Goal: Information Seeking & Learning: Find contact information

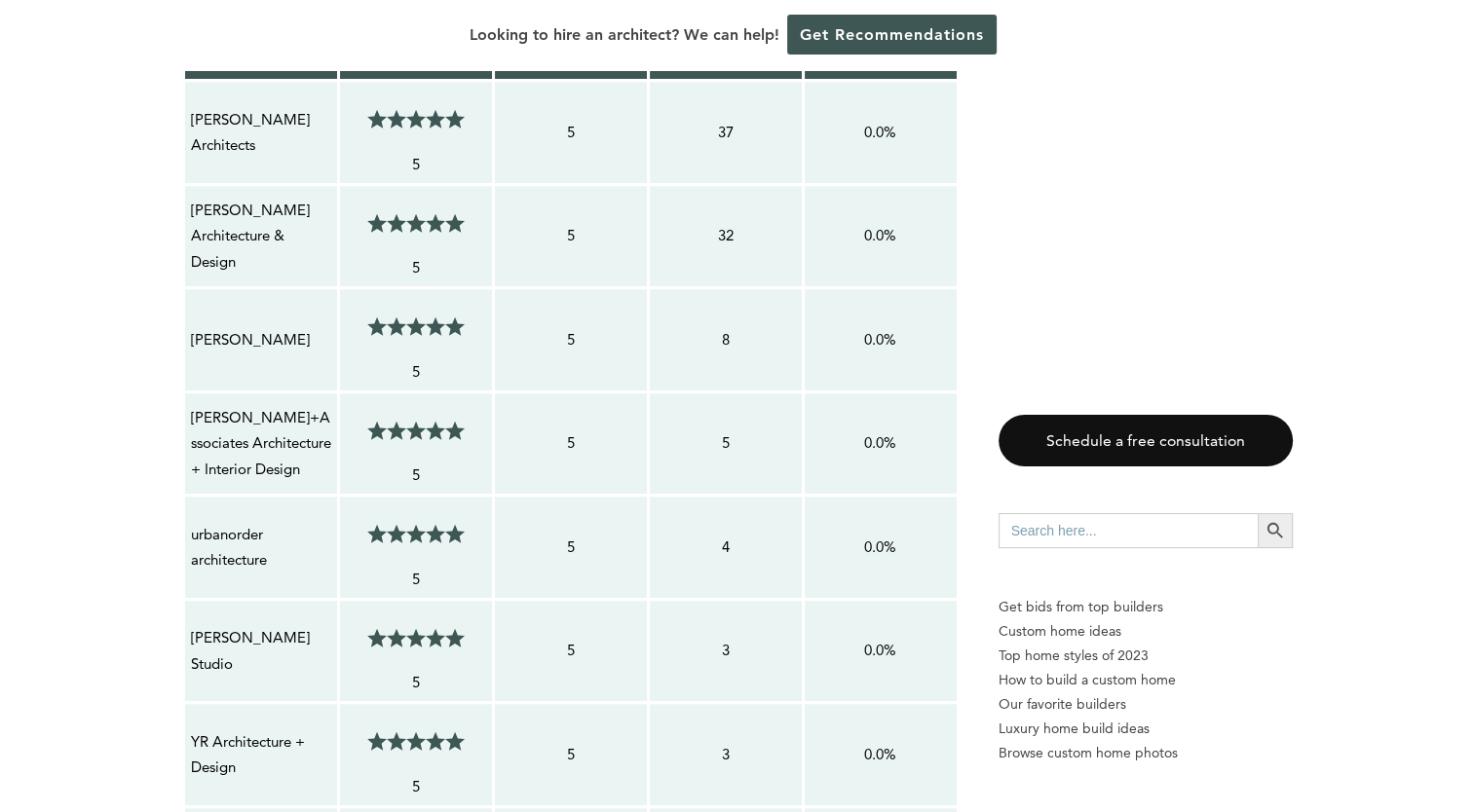
scroll to position [1753, 0]
drag, startPoint x: 187, startPoint y: 302, endPoint x: 329, endPoint y: 311, distance: 142.3
click at [329, 311] on td "[PERSON_NAME]" at bounding box center [260, 341] width 155 height 104
copy p "[PERSON_NAME]"
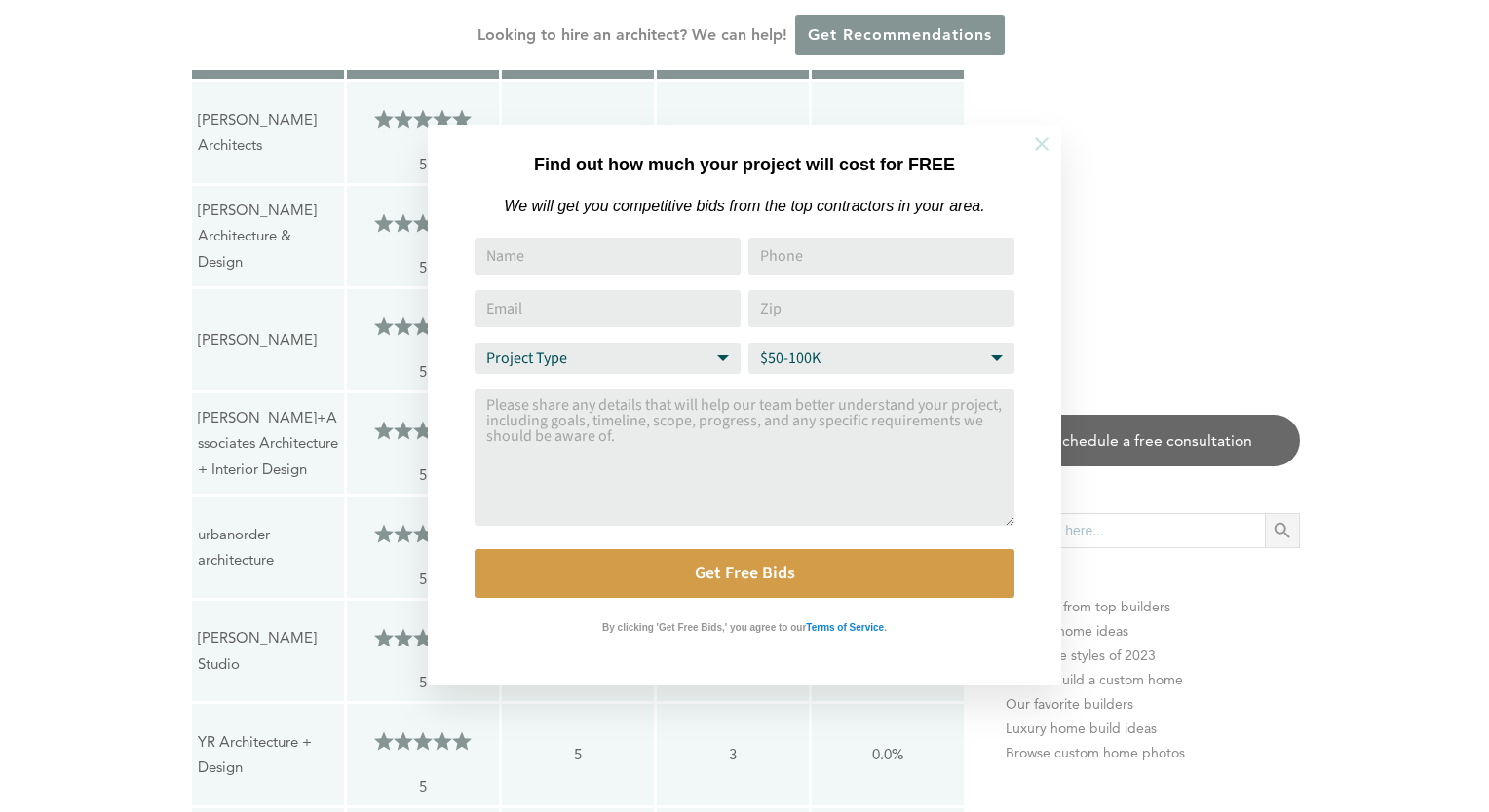
click at [1040, 140] on icon at bounding box center [1040, 144] width 21 height 21
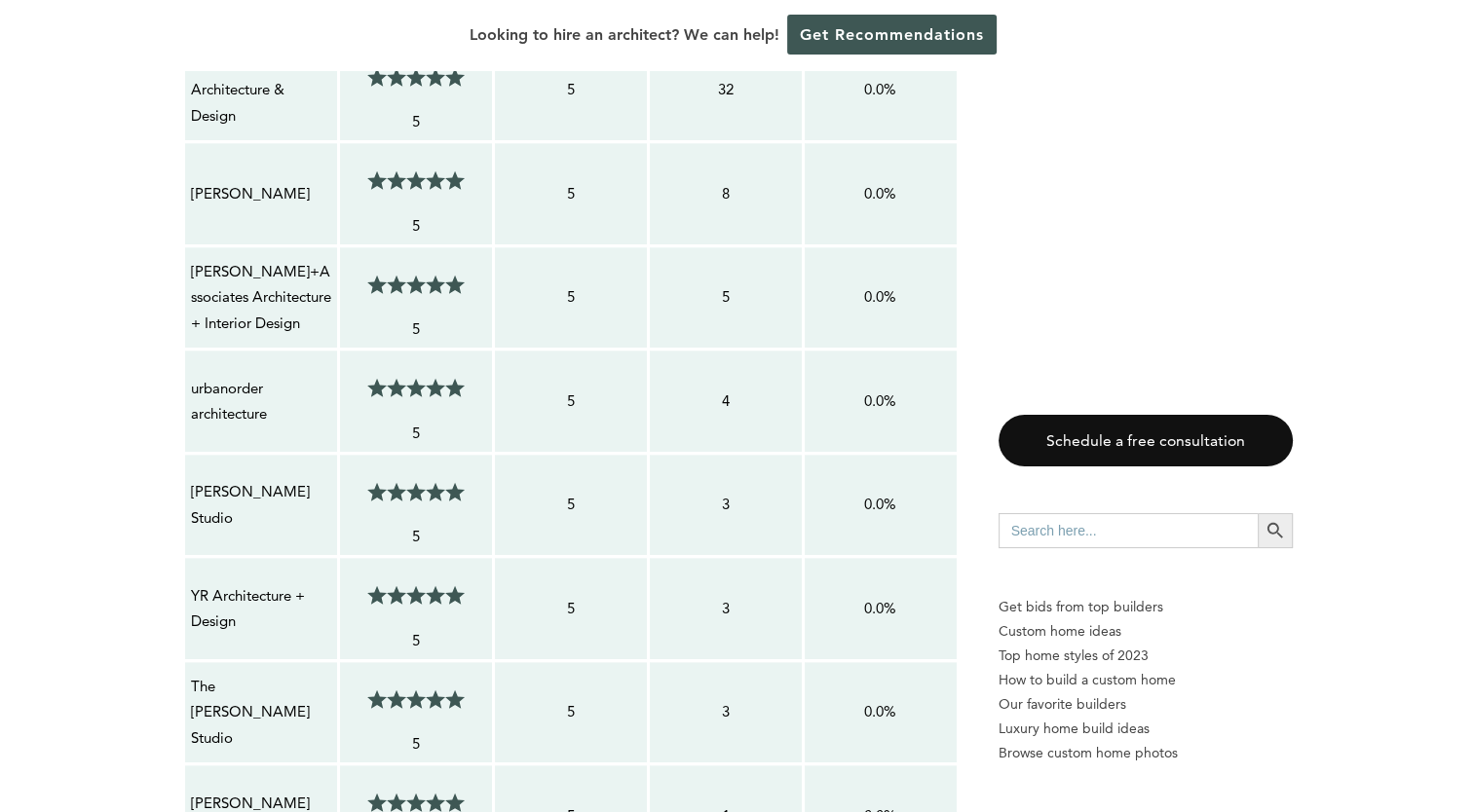
scroll to position [1948, 0]
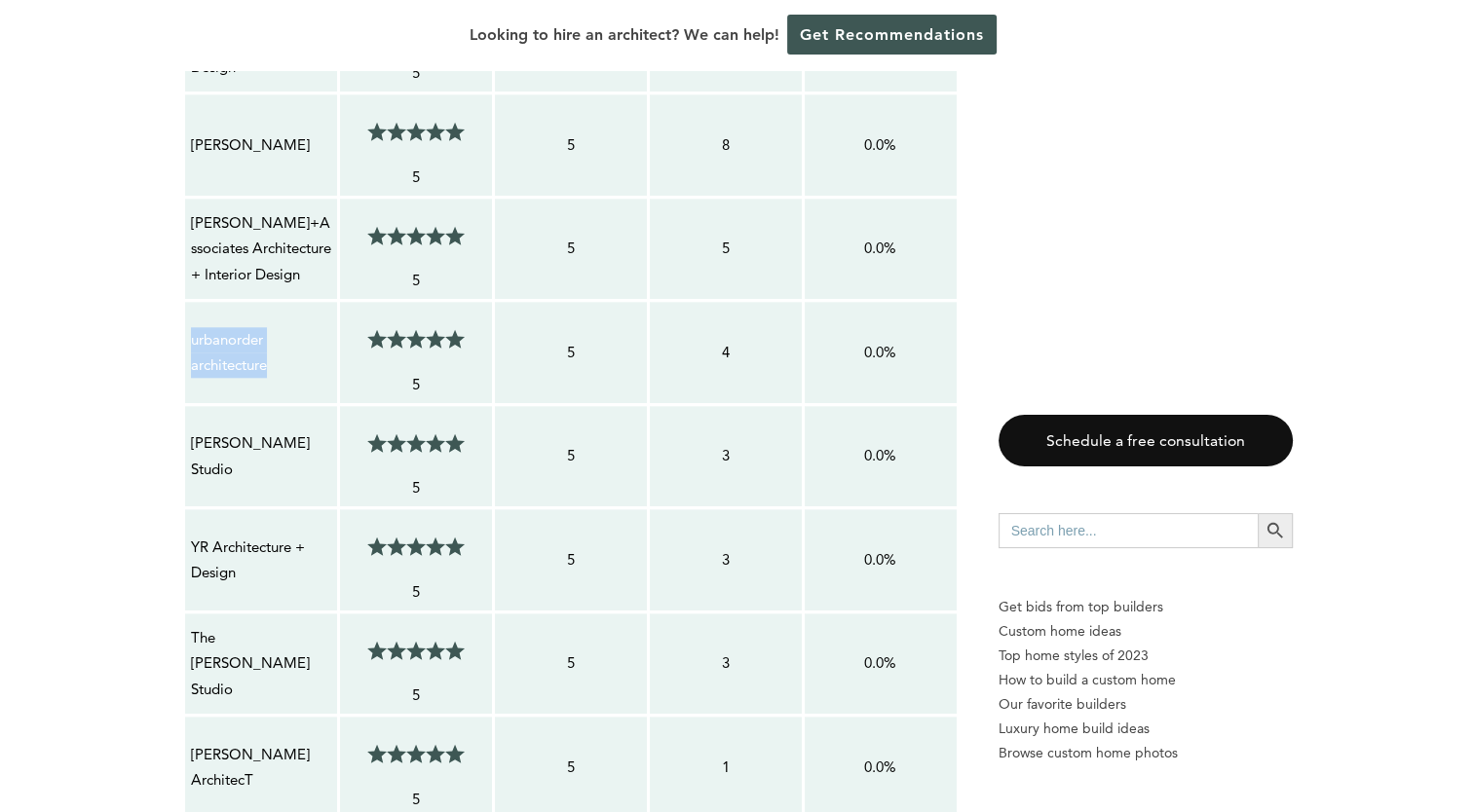
drag, startPoint x: 291, startPoint y: 332, endPoint x: 187, endPoint y: 310, distance: 106.3
click at [187, 310] on td "urbanorder architecture" at bounding box center [260, 353] width 155 height 104
copy p "urbanorder architecture"
drag, startPoint x: 328, startPoint y: 410, endPoint x: 192, endPoint y: 418, distance: 136.2
click at [192, 430] on p "[PERSON_NAME] Studio" at bounding box center [261, 456] width 140 height 52
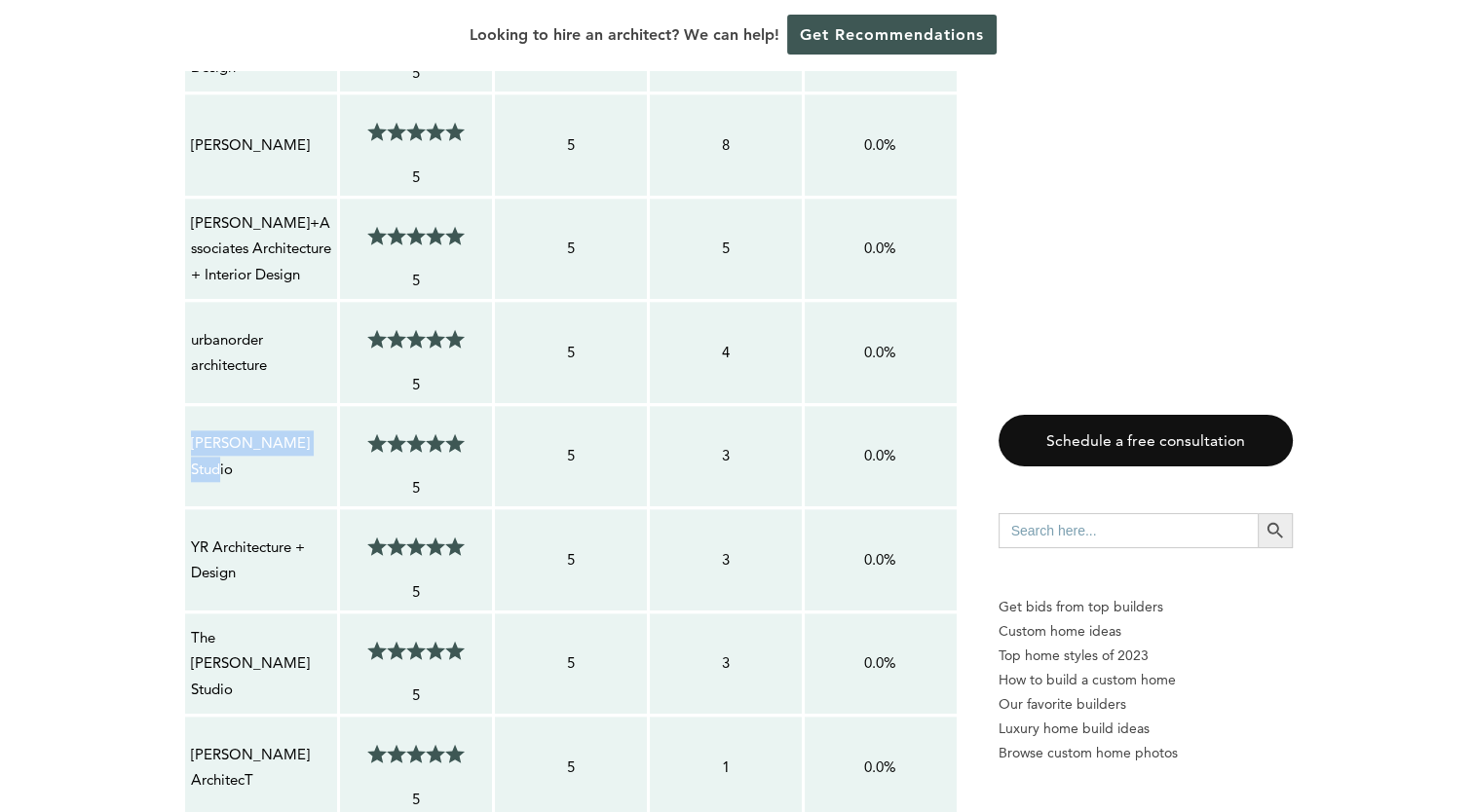
copy p "[PERSON_NAME] Studio"
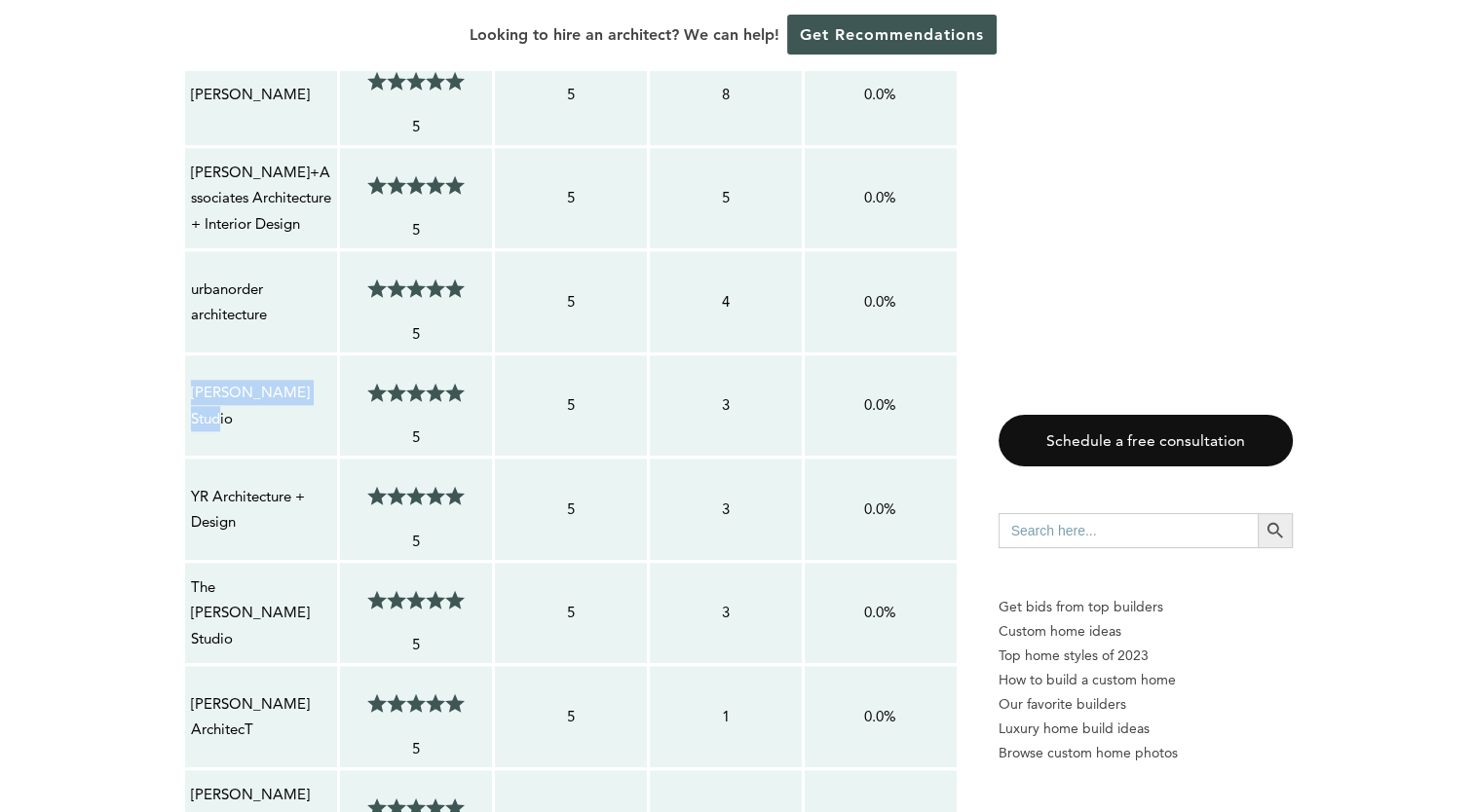
scroll to position [2142, 0]
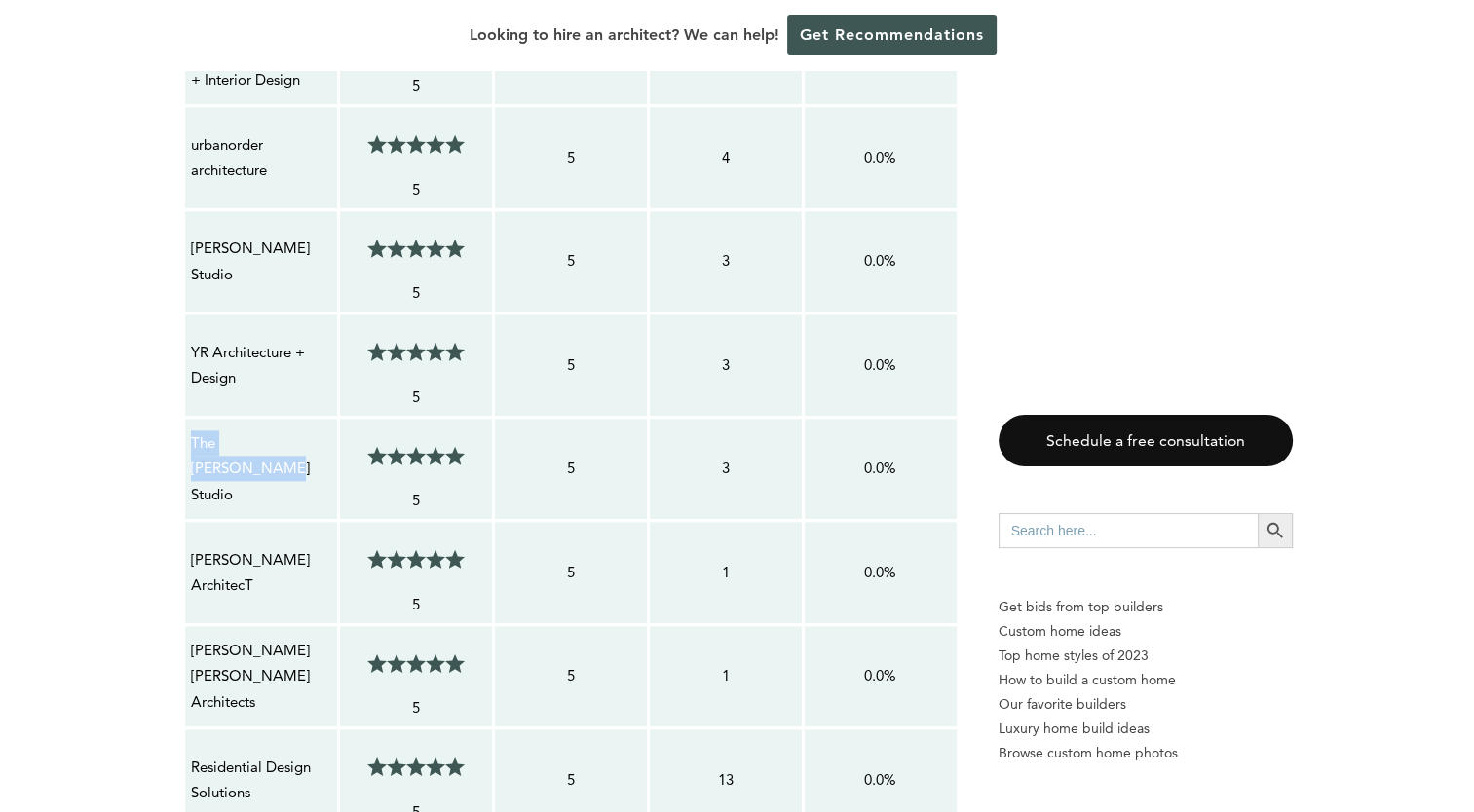
drag, startPoint x: 307, startPoint y: 426, endPoint x: 189, endPoint y: 434, distance: 118.3
click at [191, 434] on p "The [PERSON_NAME] Studio" at bounding box center [261, 468] width 140 height 77
copy p "The [PERSON_NAME] Studio"
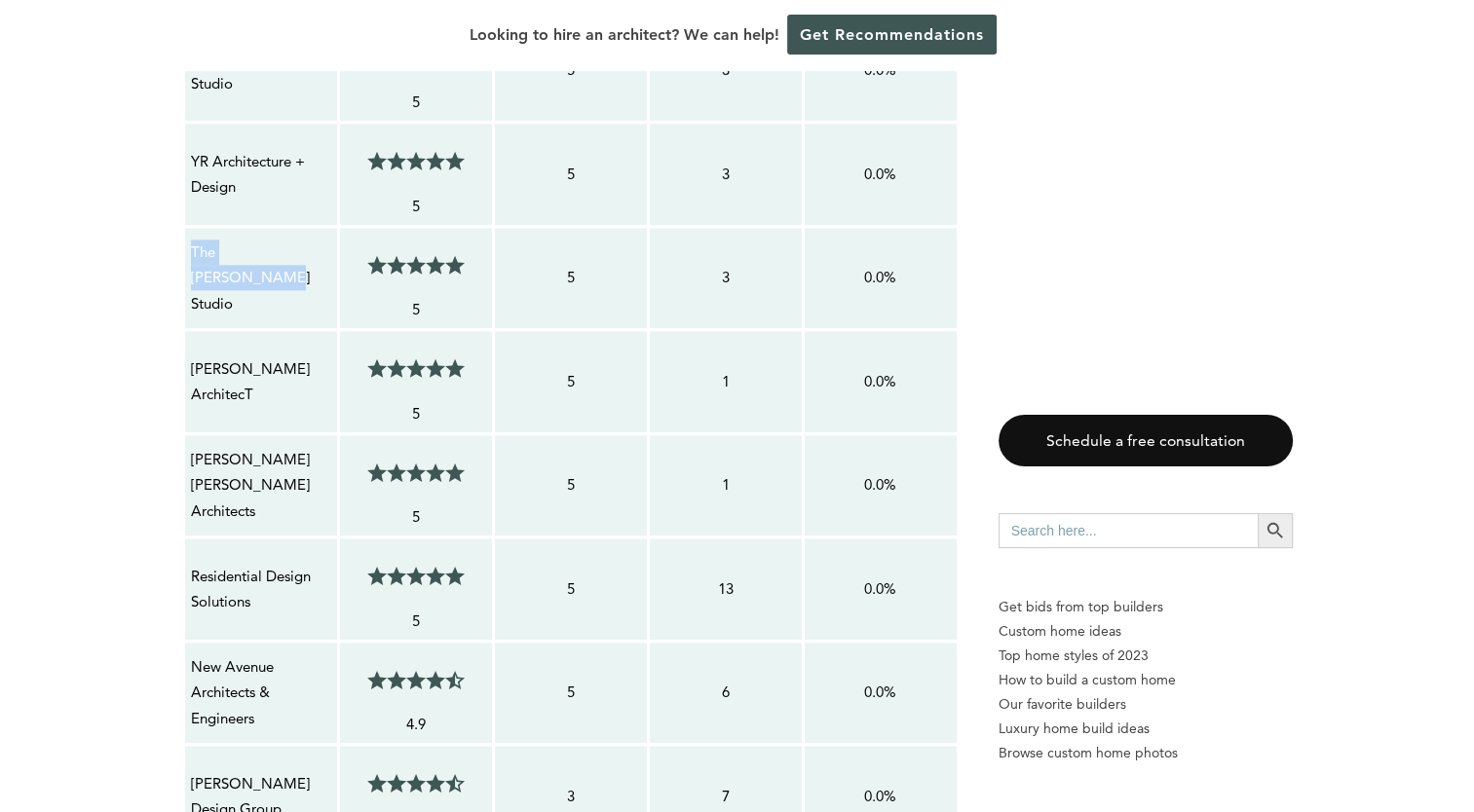
scroll to position [2337, 0]
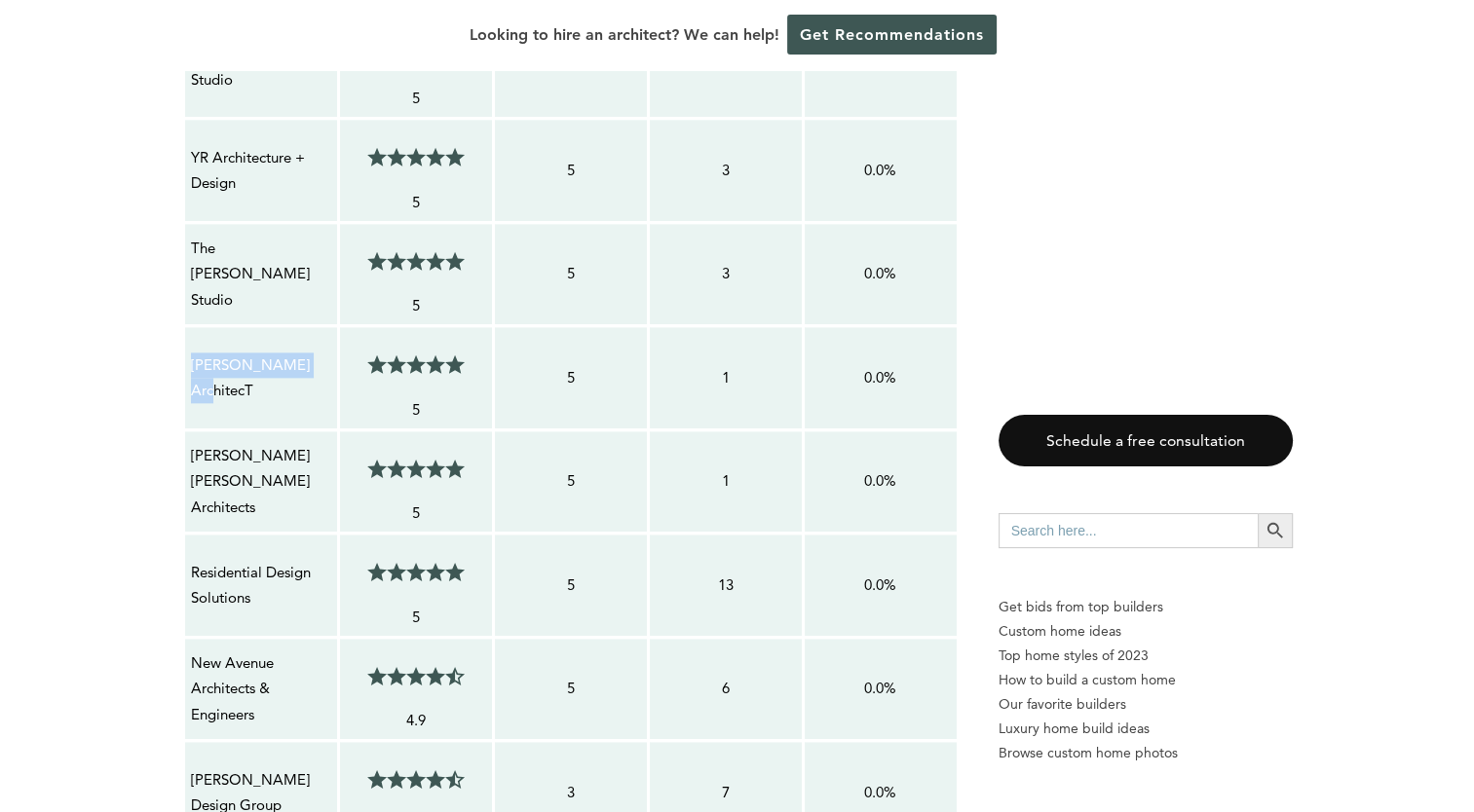
drag, startPoint x: 311, startPoint y: 342, endPoint x: 186, endPoint y: 347, distance: 125.1
click at [186, 347] on td "[PERSON_NAME] ArchitecT" at bounding box center [260, 379] width 155 height 104
copy p "[PERSON_NAME] ArchitecT"
drag, startPoint x: 265, startPoint y: 457, endPoint x: 188, endPoint y: 427, distance: 82.6
click at [190, 442] on div "[PERSON_NAME] [PERSON_NAME] Architects" at bounding box center [261, 481] width 142 height 79
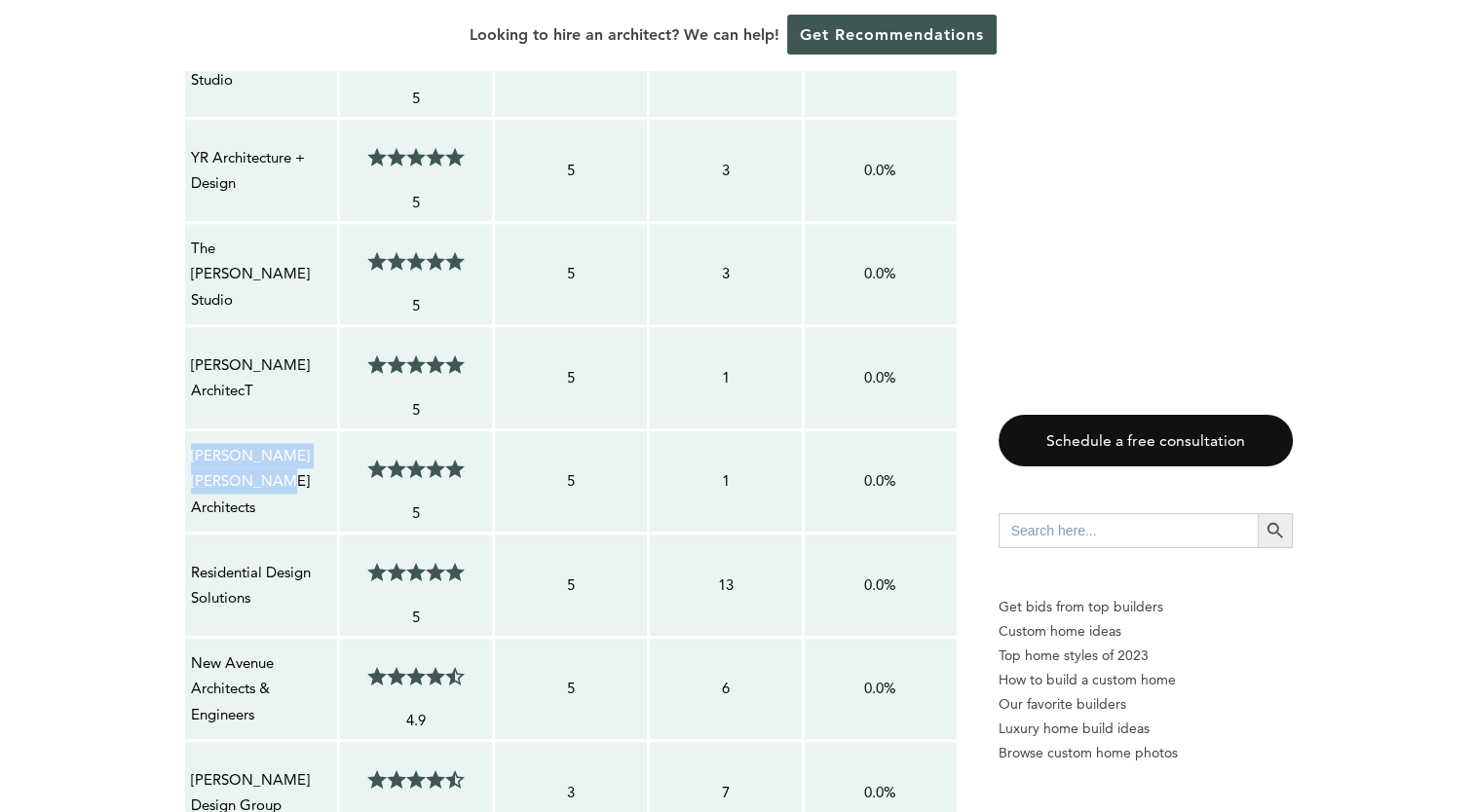
copy p "[PERSON_NAME] [PERSON_NAME] Architects"
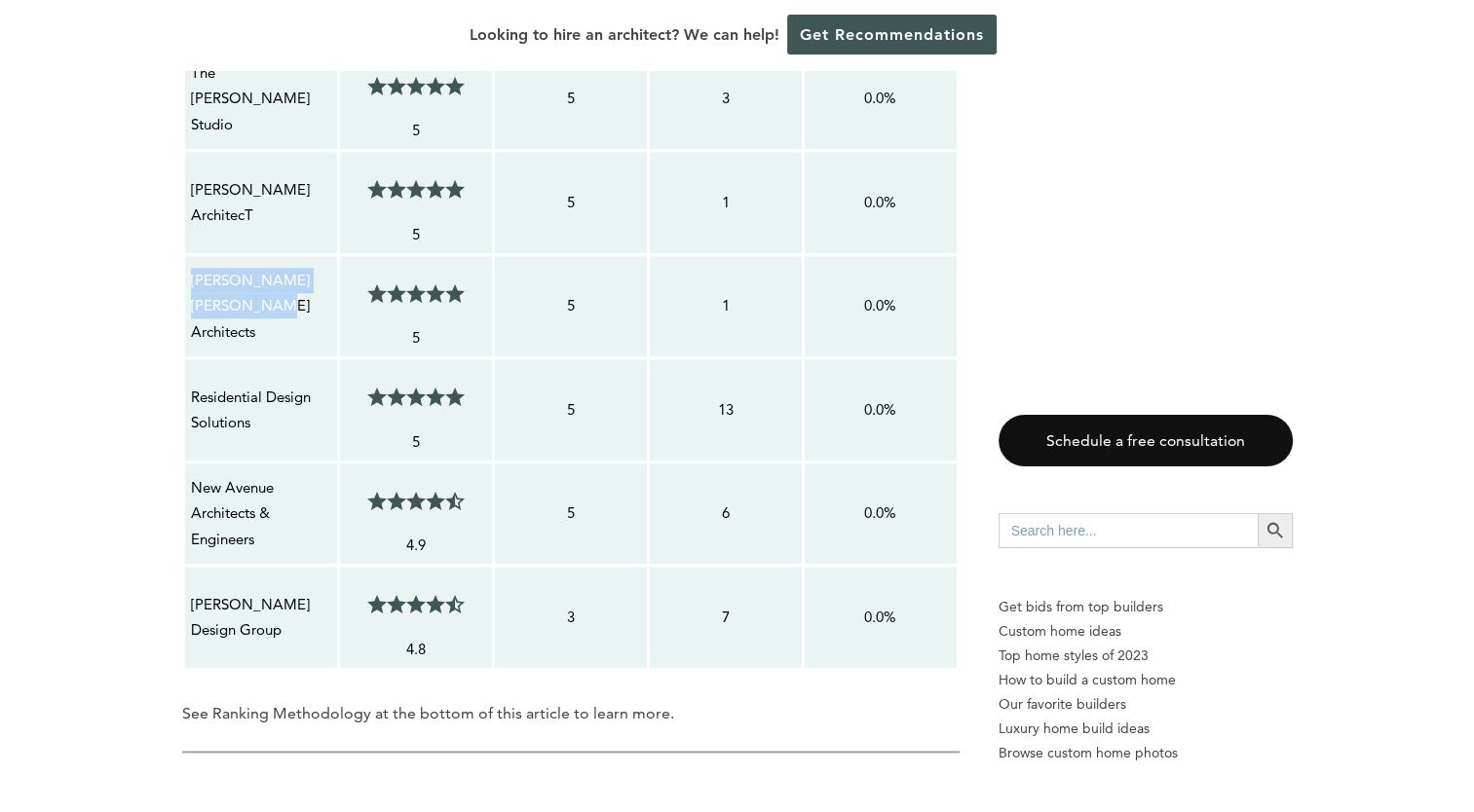
scroll to position [2532, 0]
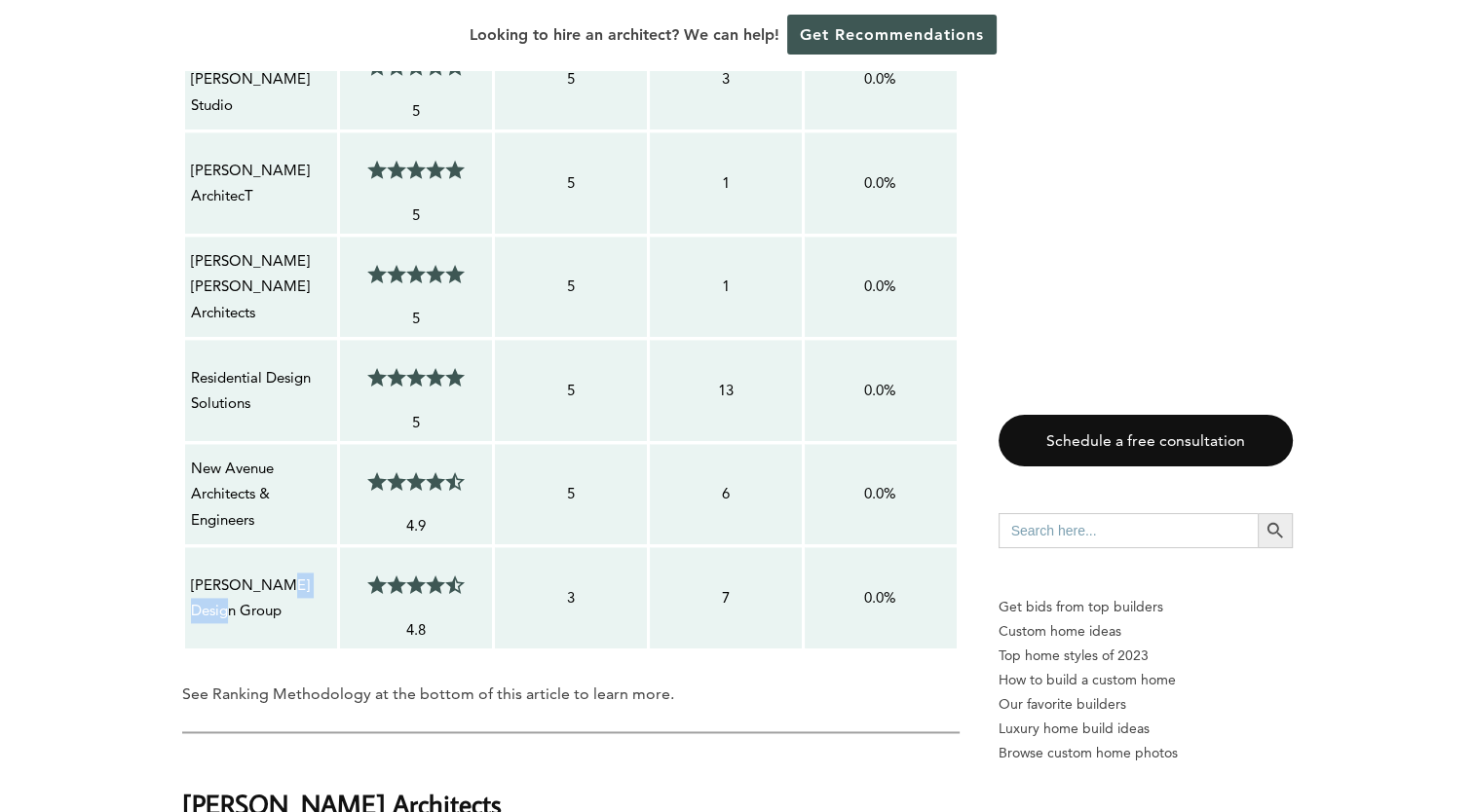
drag, startPoint x: 331, startPoint y: 555, endPoint x: 192, endPoint y: 551, distance: 139.1
click at [192, 571] on div "[PERSON_NAME] Design Group" at bounding box center [261, 598] width 142 height 54
copy p "[PERSON_NAME] Design Group"
drag, startPoint x: 272, startPoint y: 479, endPoint x: 183, endPoint y: 422, distance: 105.7
click at [183, 442] on td "New Avenue Architects & Engineers" at bounding box center [260, 494] width 155 height 104
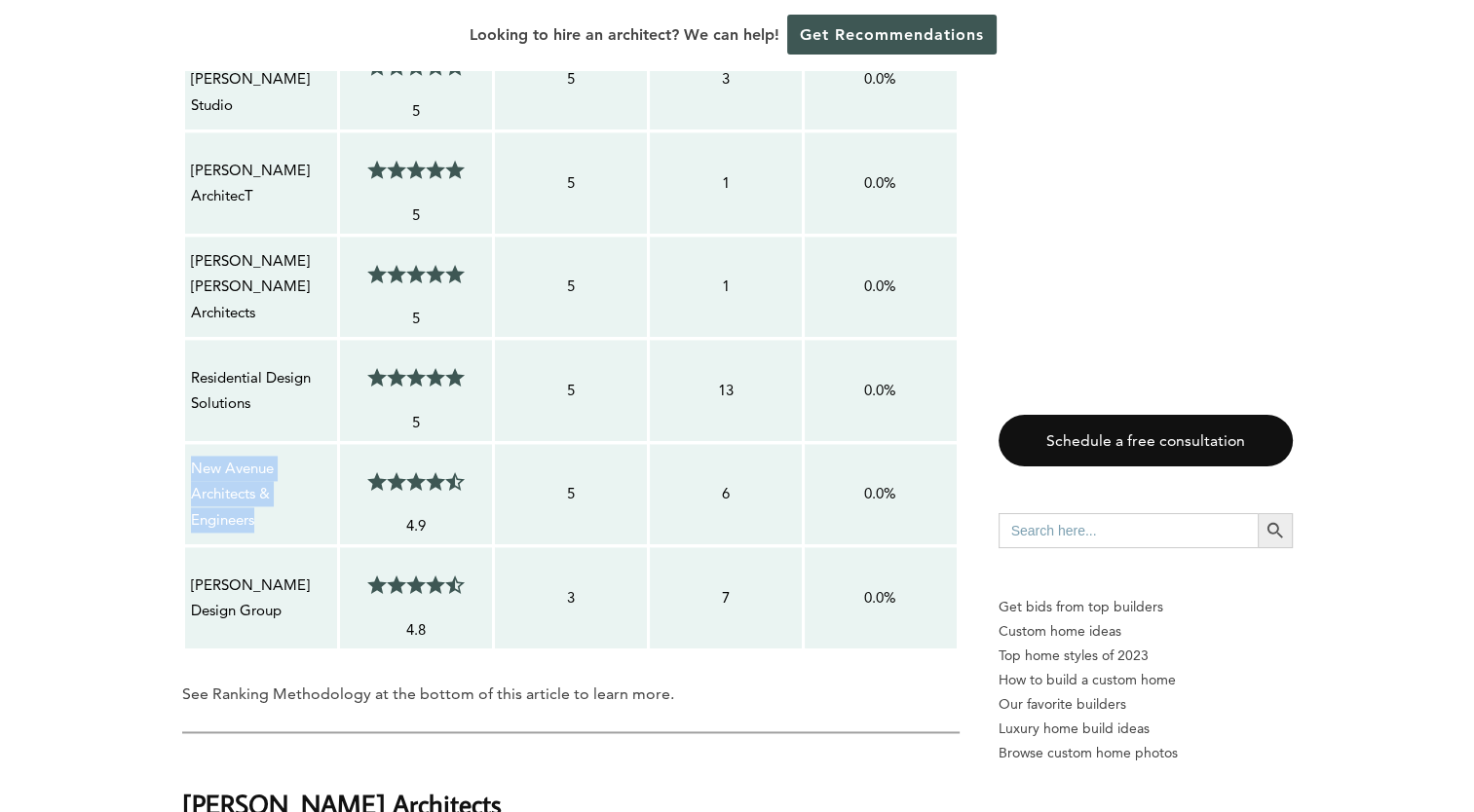
copy p "New Avenue Architects & Engineers"
click at [296, 366] on p "Residential Design Solutions" at bounding box center [261, 392] width 140 height 52
drag, startPoint x: 292, startPoint y: 364, endPoint x: 192, endPoint y: 333, distance: 104.7
click at [192, 366] on p "Residential Design Solutions" at bounding box center [261, 392] width 140 height 52
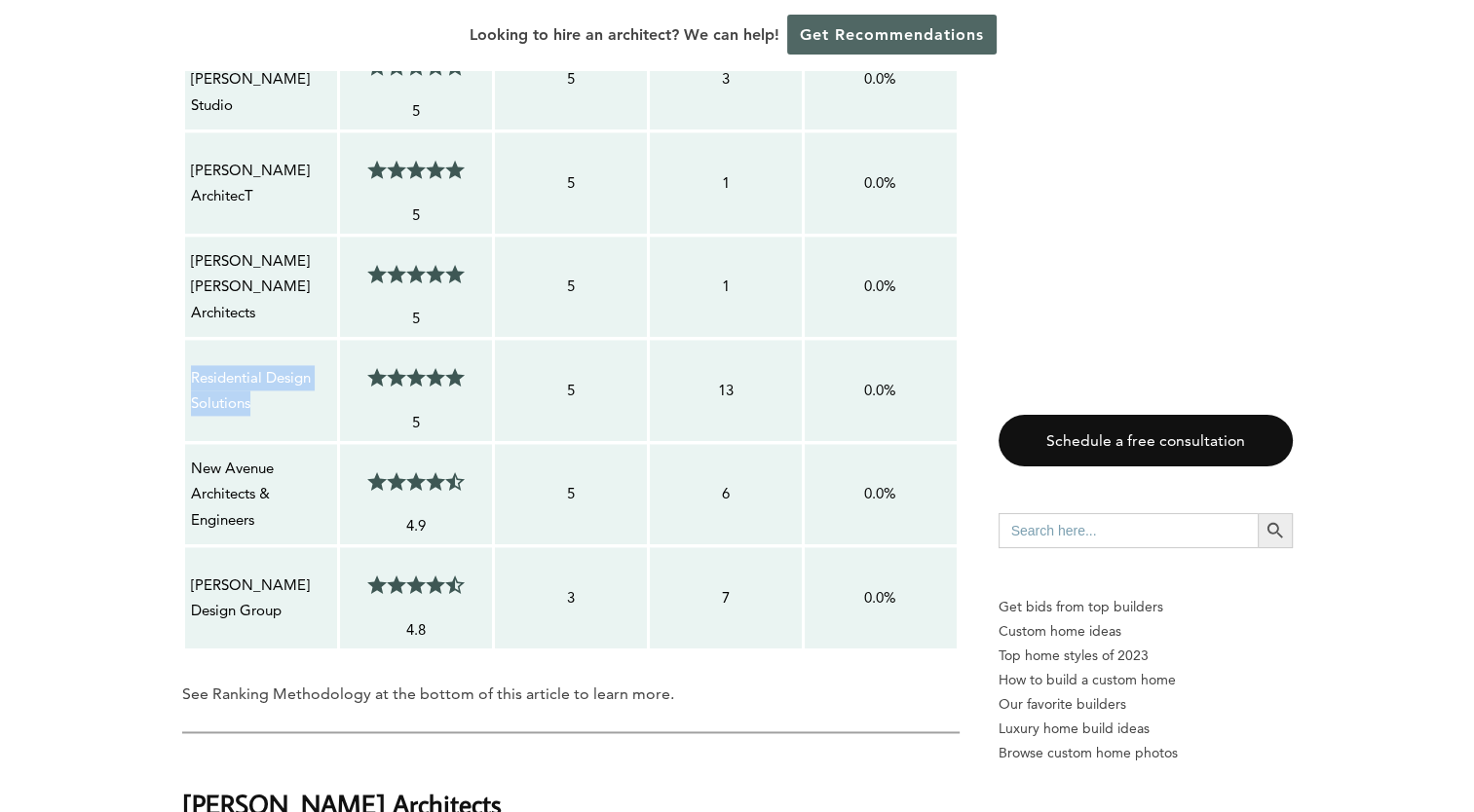
copy p "Residential Design Solutions"
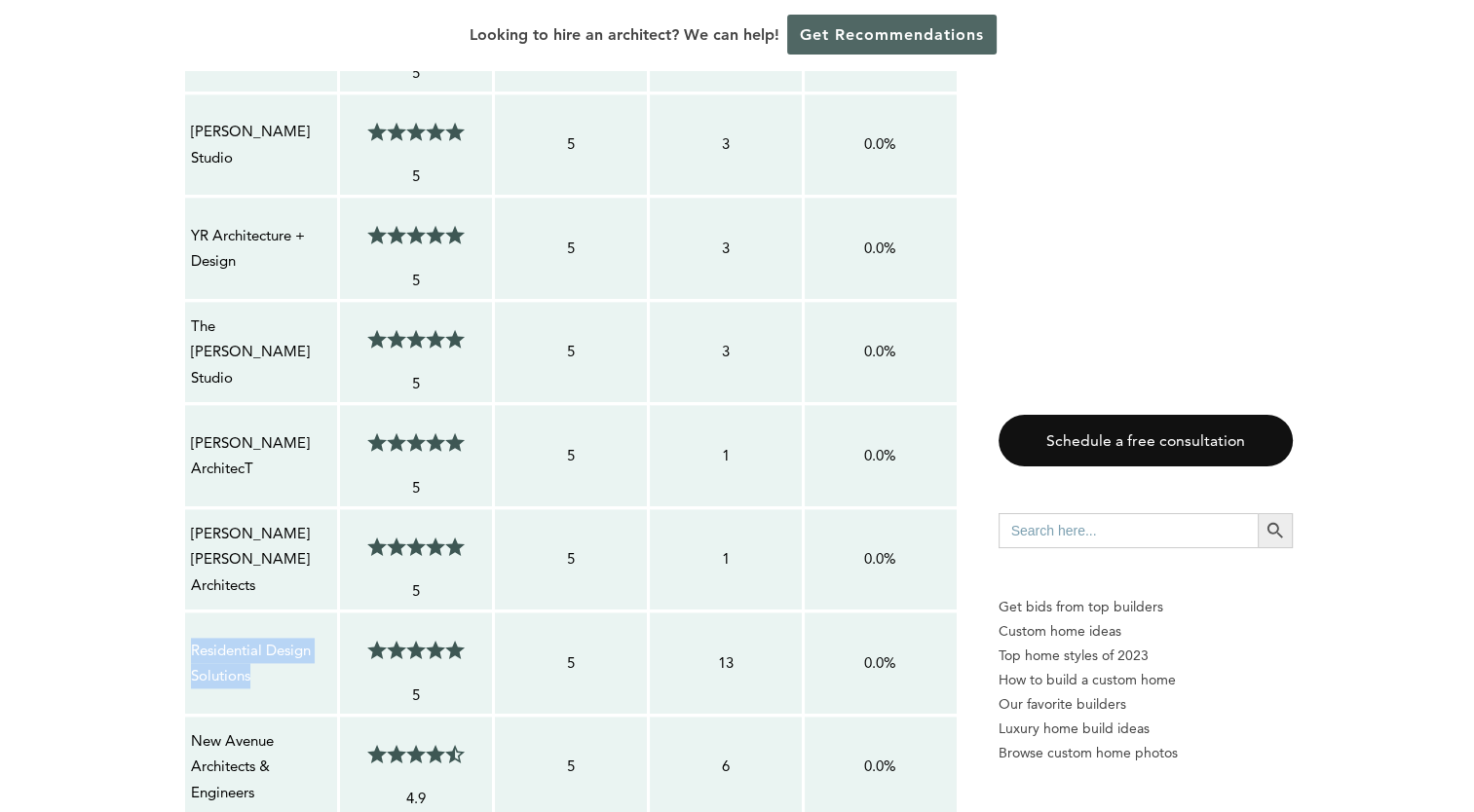
scroll to position [2239, 0]
